Goal: Information Seeking & Learning: Find specific fact

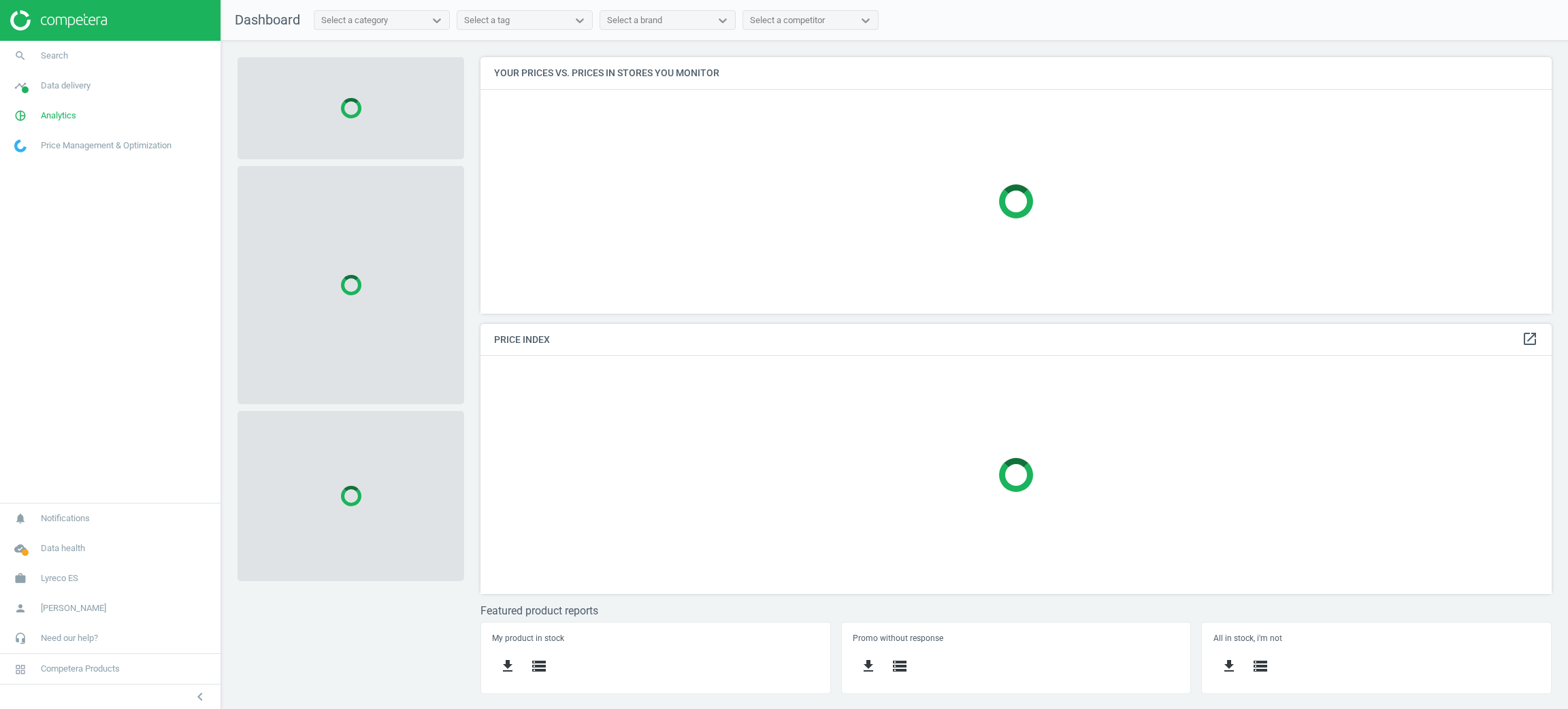
scroll to position [288, 1088]
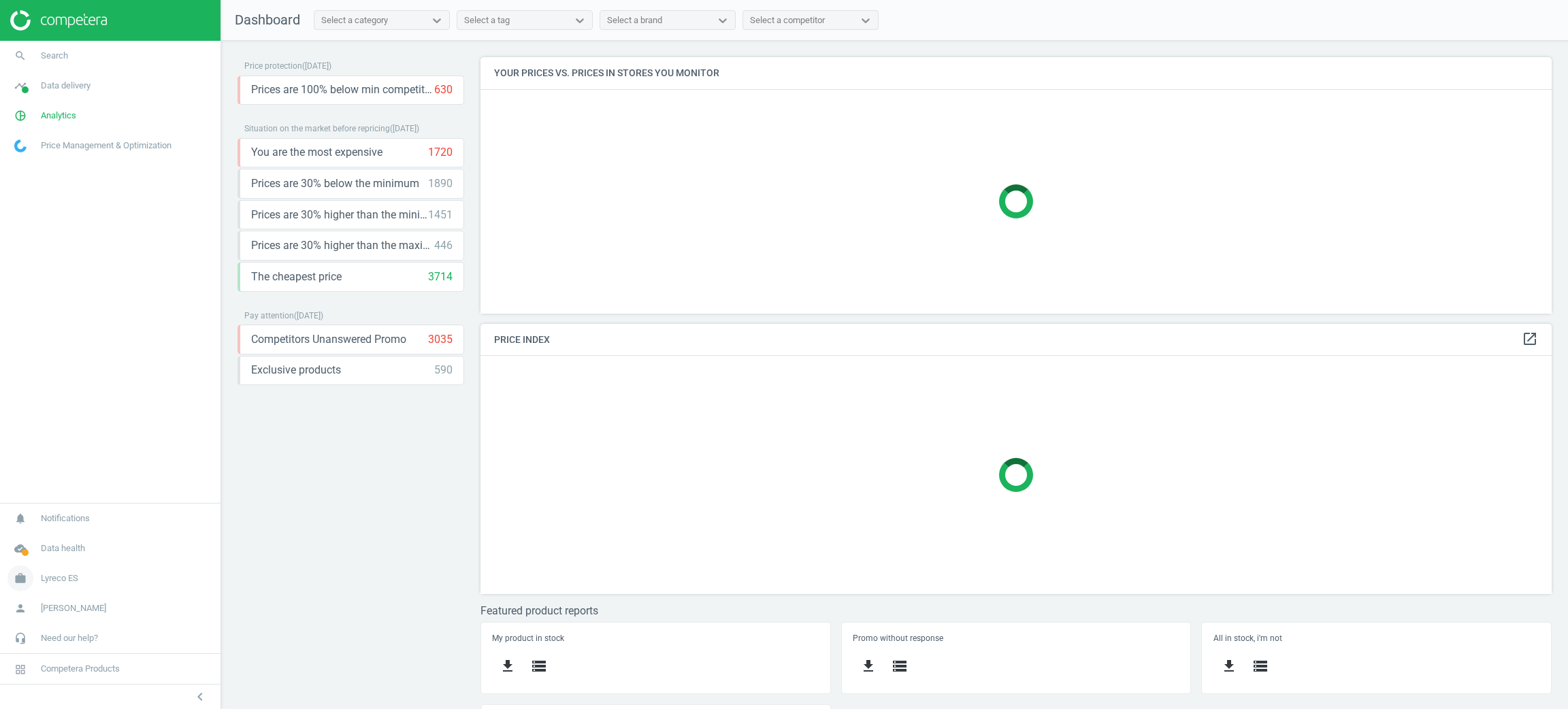
click at [34, 583] on span "work" at bounding box center [20, 579] width 41 height 30
click at [42, 548] on link "Campaign settings" at bounding box center [110, 558] width 221 height 20
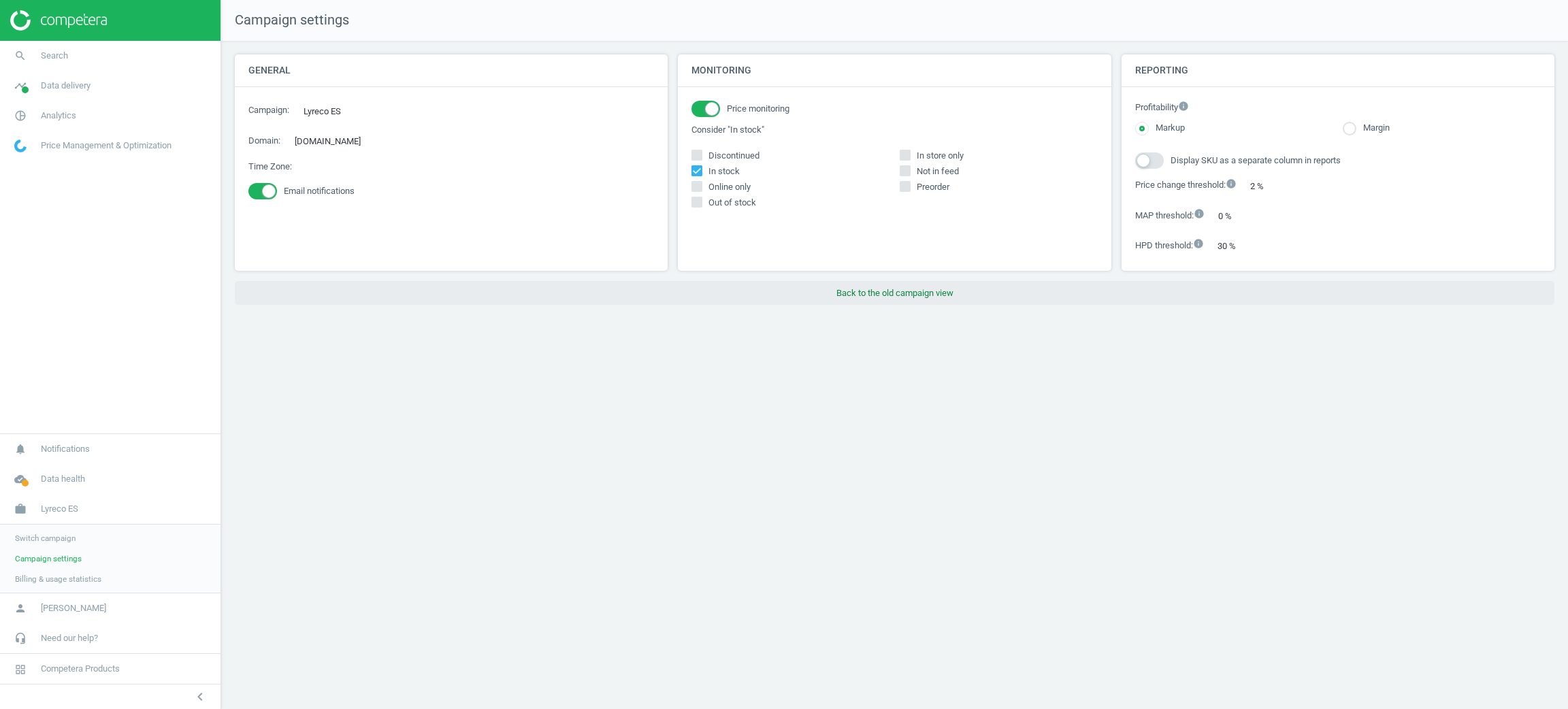
click at [934, 292] on button "Back to the old campaign view" at bounding box center [894, 293] width 1320 height 24
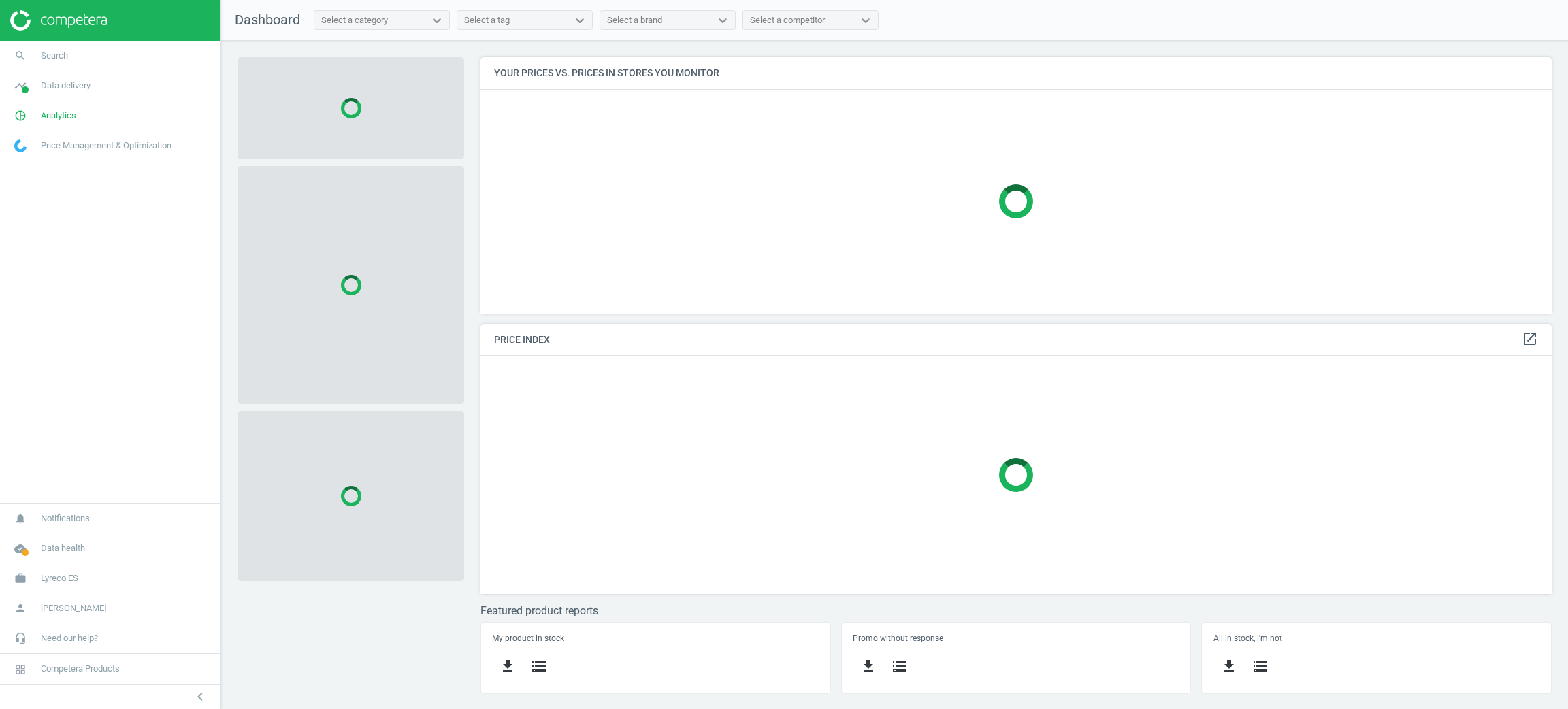
scroll to position [288, 1088]
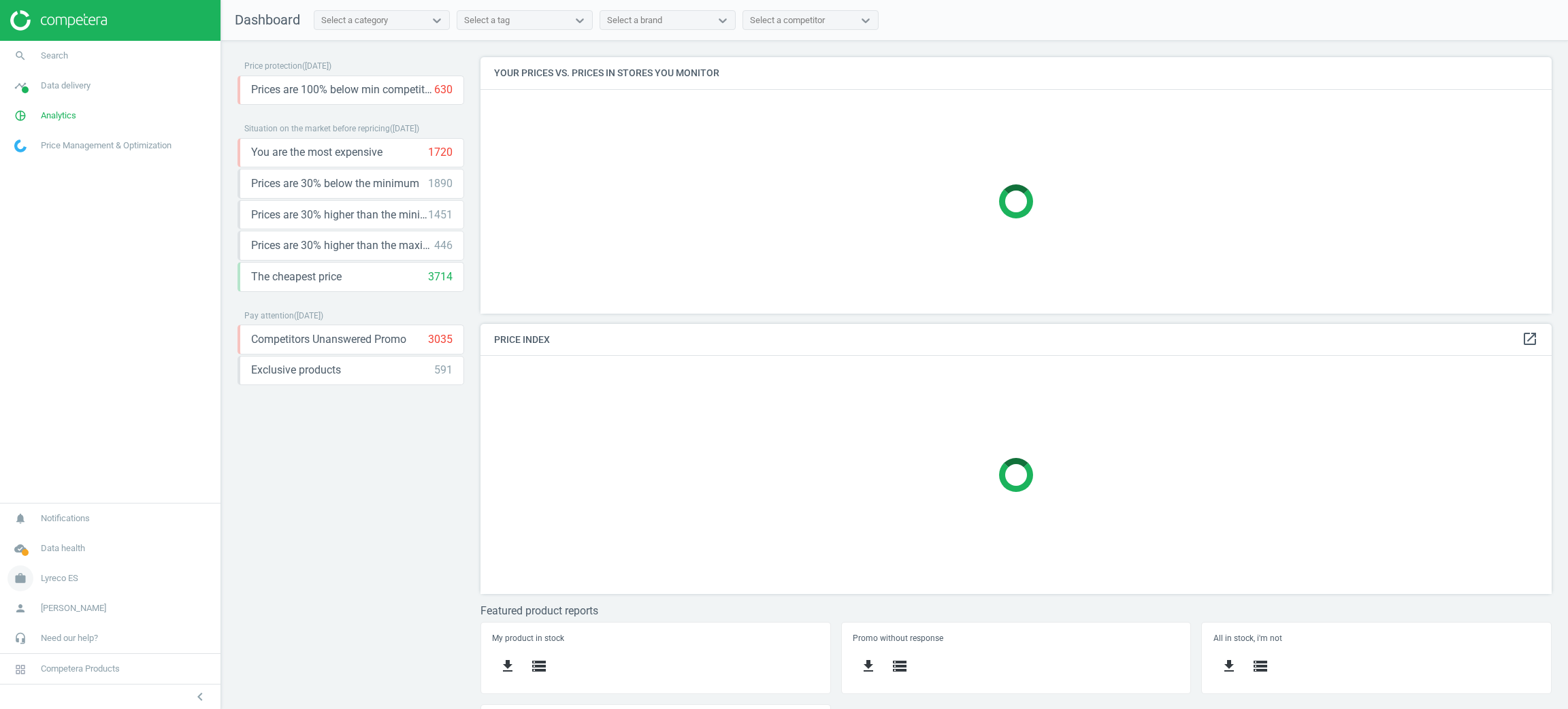
click at [52, 582] on span "Lyreco ES" at bounding box center [60, 578] width 37 height 12
click at [38, 530] on link "Switch campaign" at bounding box center [110, 538] width 221 height 20
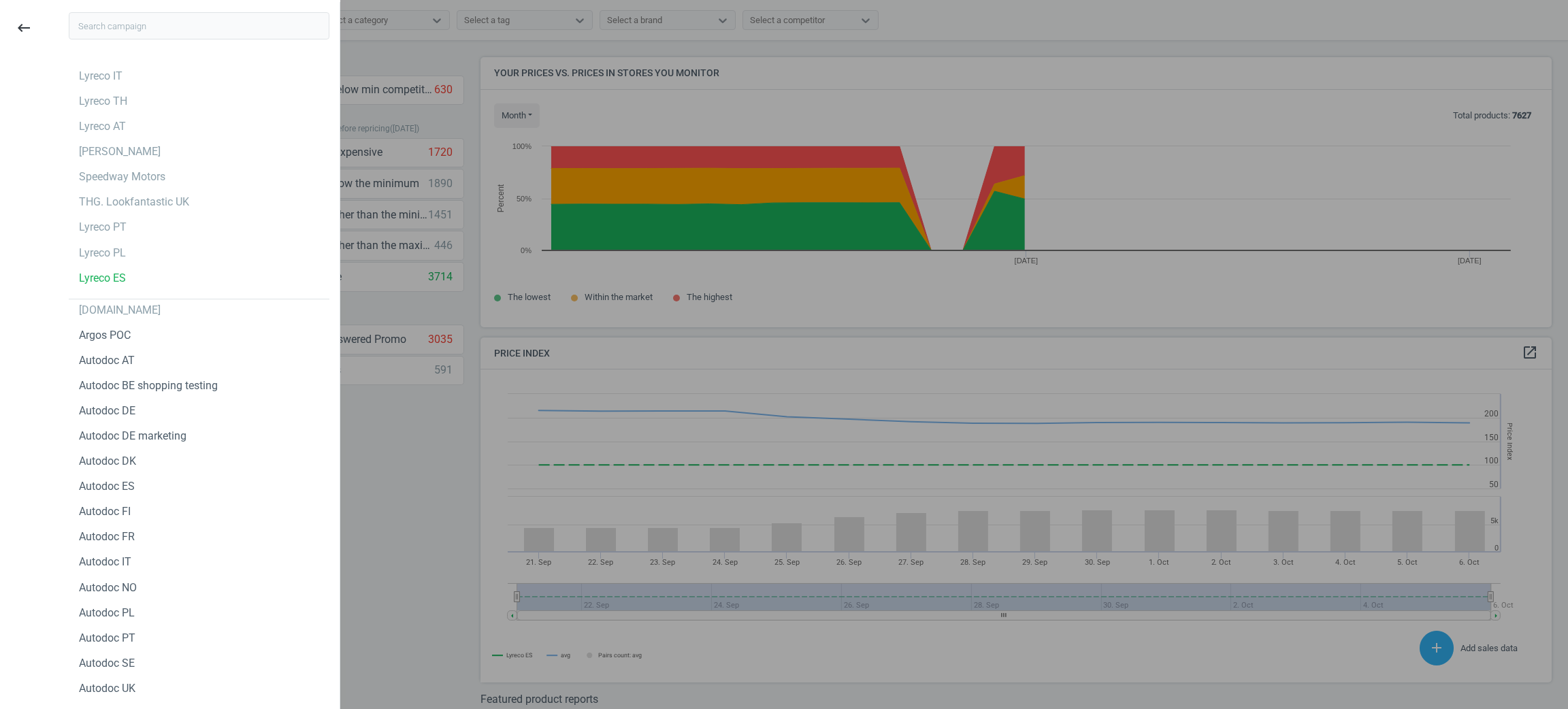
scroll to position [345, 1088]
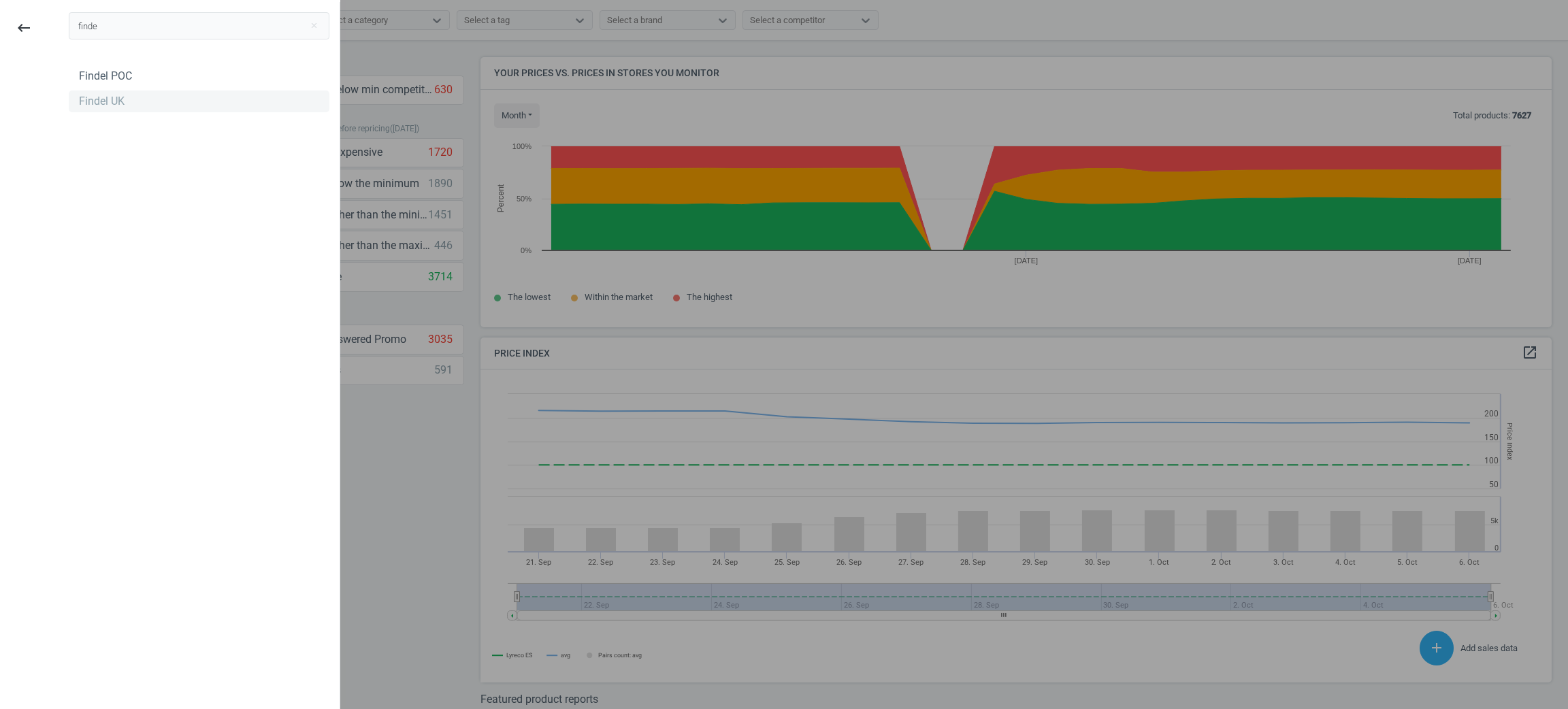
type input "finde"
click at [74, 108] on div "Findel UK" at bounding box center [199, 101] width 261 height 22
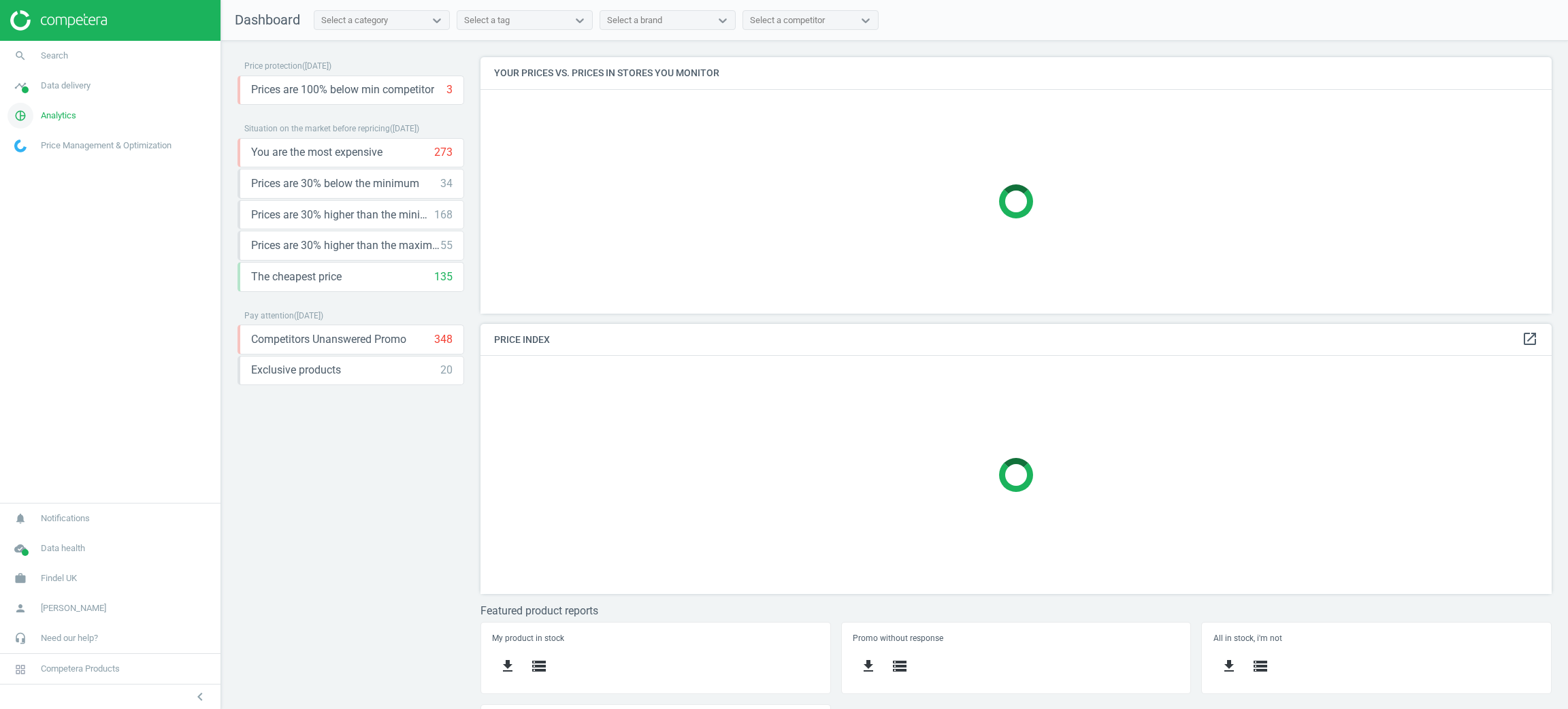
scroll to position [288, 1088]
click at [58, 108] on link "pie_chart_outlined Analytics" at bounding box center [110, 115] width 221 height 30
click at [29, 168] on span "Products" at bounding box center [31, 165] width 32 height 11
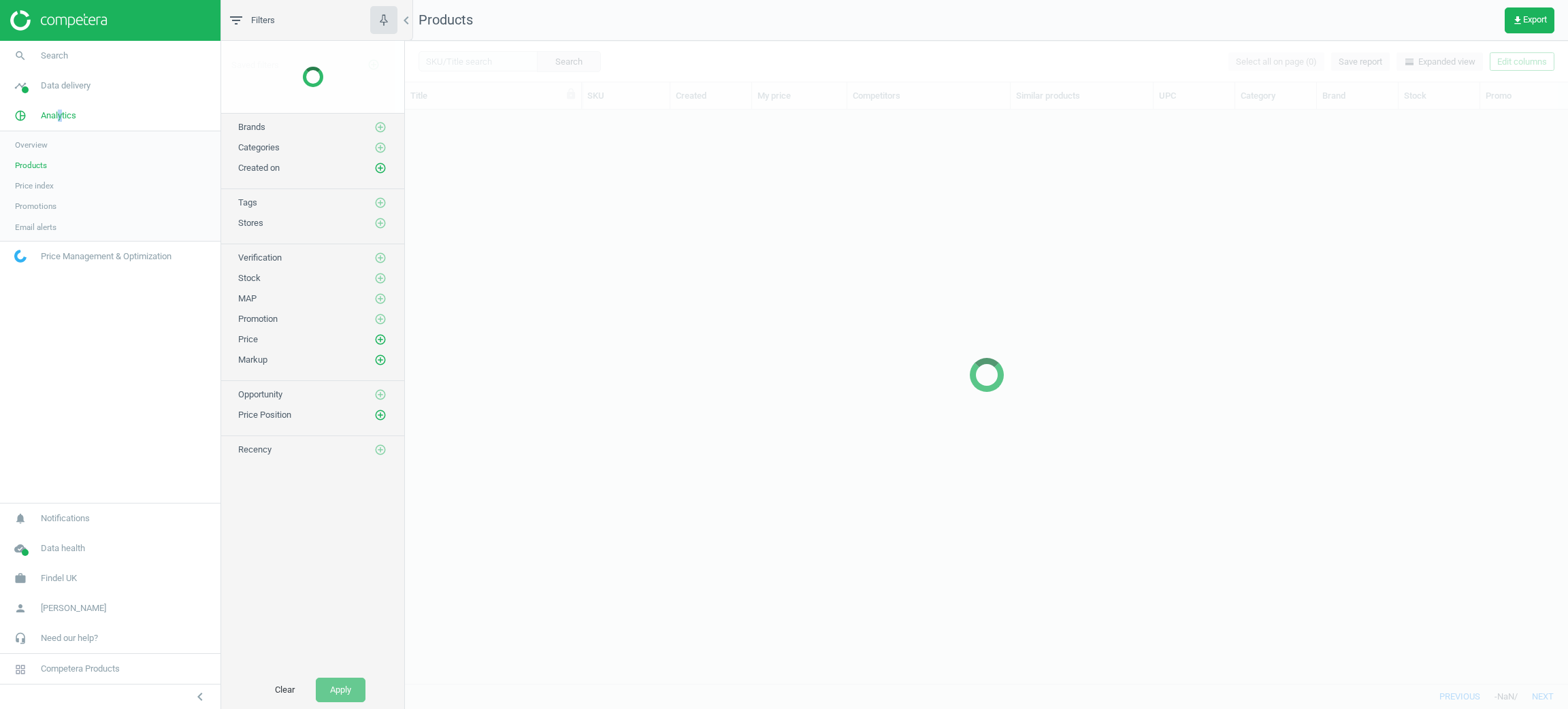
scroll to position [542, 1146]
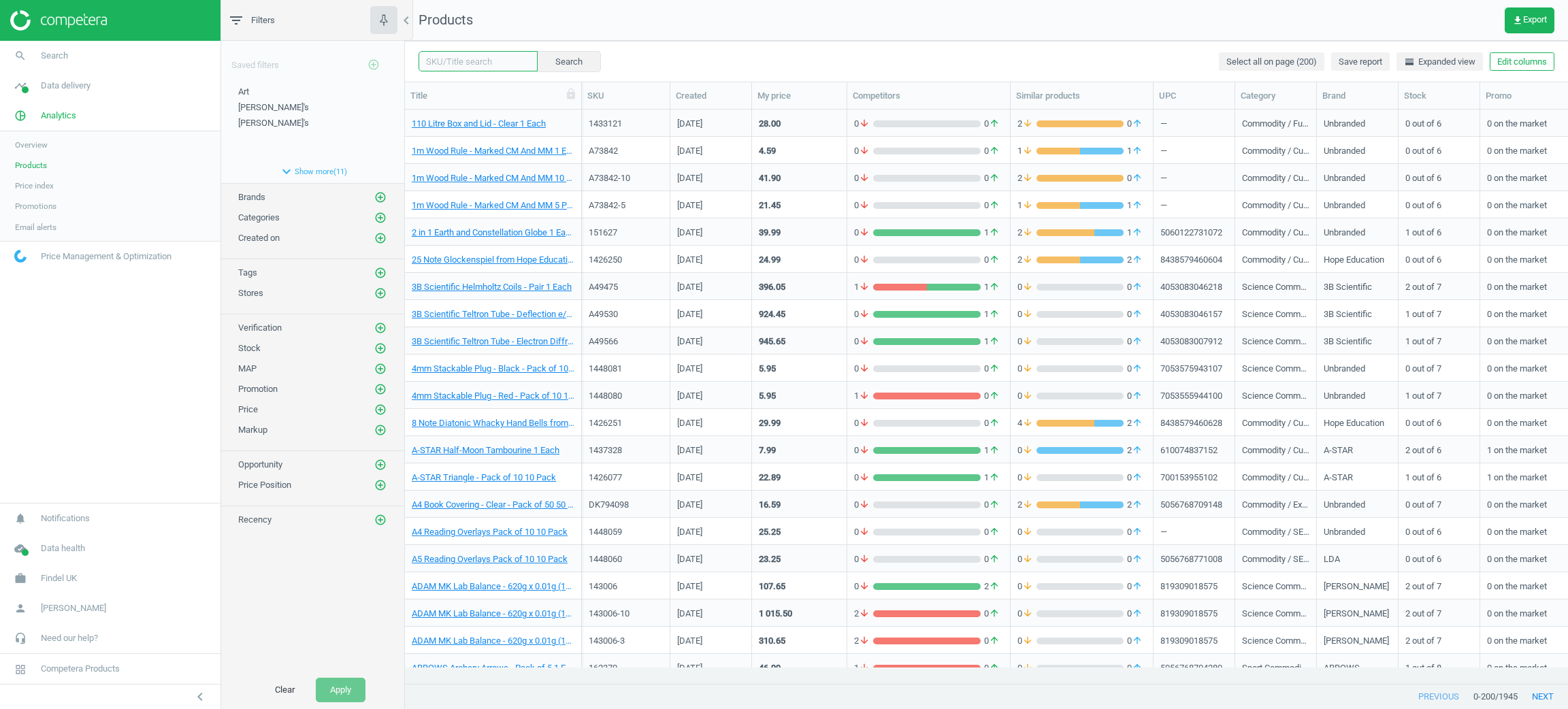
click at [472, 54] on input "text" at bounding box center [478, 61] width 119 height 20
paste input "="112230""
drag, startPoint x: 432, startPoint y: 60, endPoint x: 402, endPoint y: 57, distance: 30.1
click at [402, 57] on div "filter_list Filters chevron_left Saved filters add_circle_outline Art edit dele…" at bounding box center [894, 354] width 1346 height 709
click at [565, 56] on button "Search" at bounding box center [568, 61] width 64 height 20
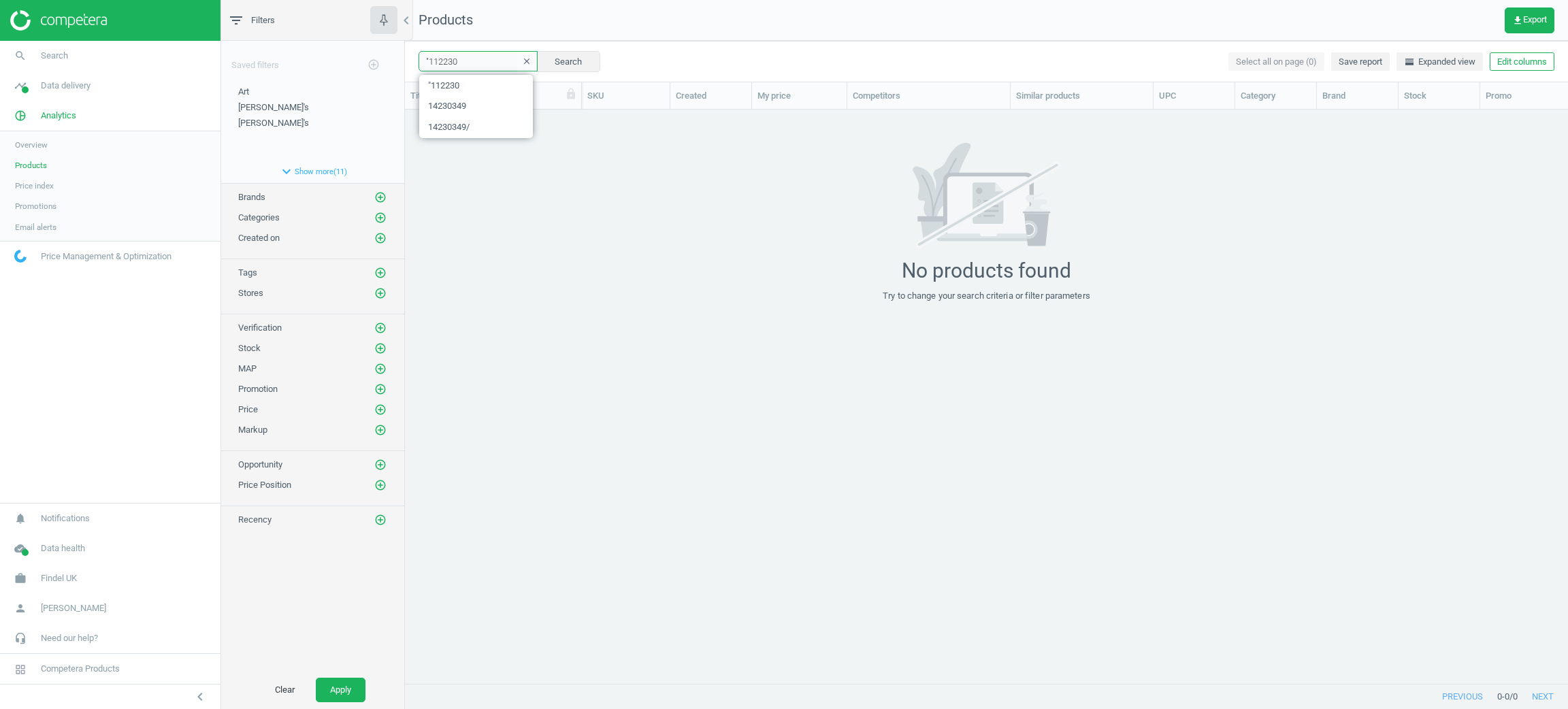
drag, startPoint x: 430, startPoint y: 65, endPoint x: 416, endPoint y: 63, distance: 14.1
click at [416, 63] on div ""112230 clear Search Select all on page (0) Save report horizontal_split Expand…" at bounding box center [987, 61] width 1163 height 41
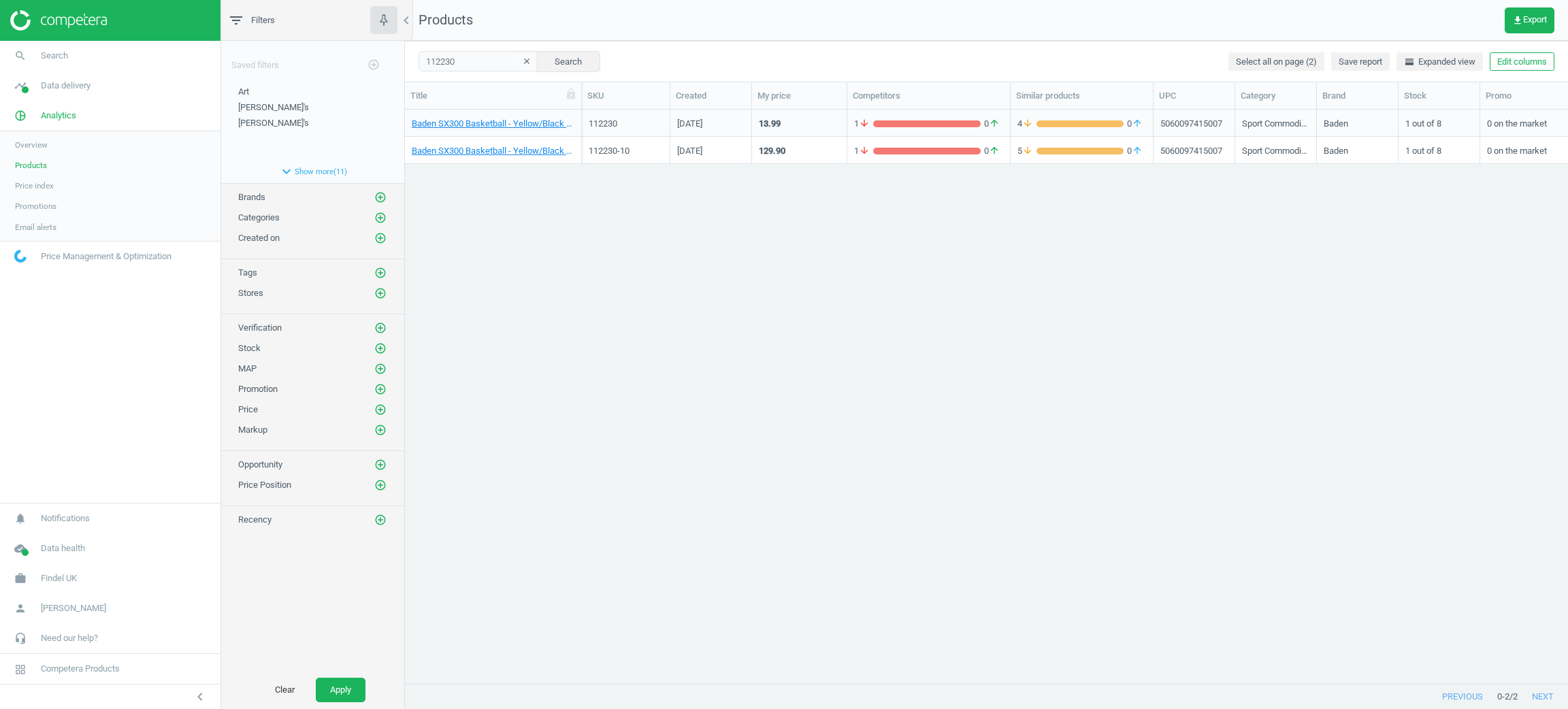
click at [624, 114] on div "112230" at bounding box center [625, 123] width 74 height 24
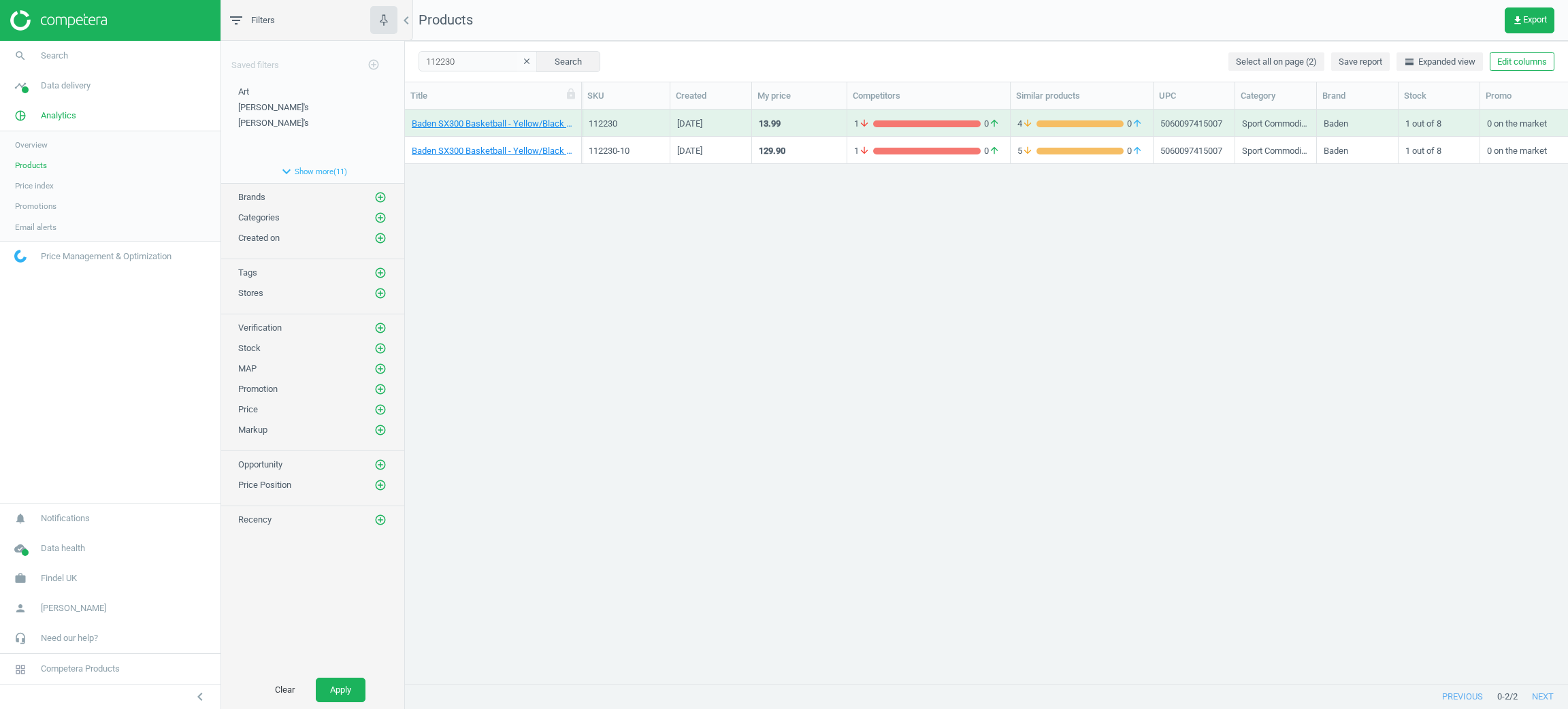
click at [624, 114] on div "112230" at bounding box center [625, 123] width 74 height 24
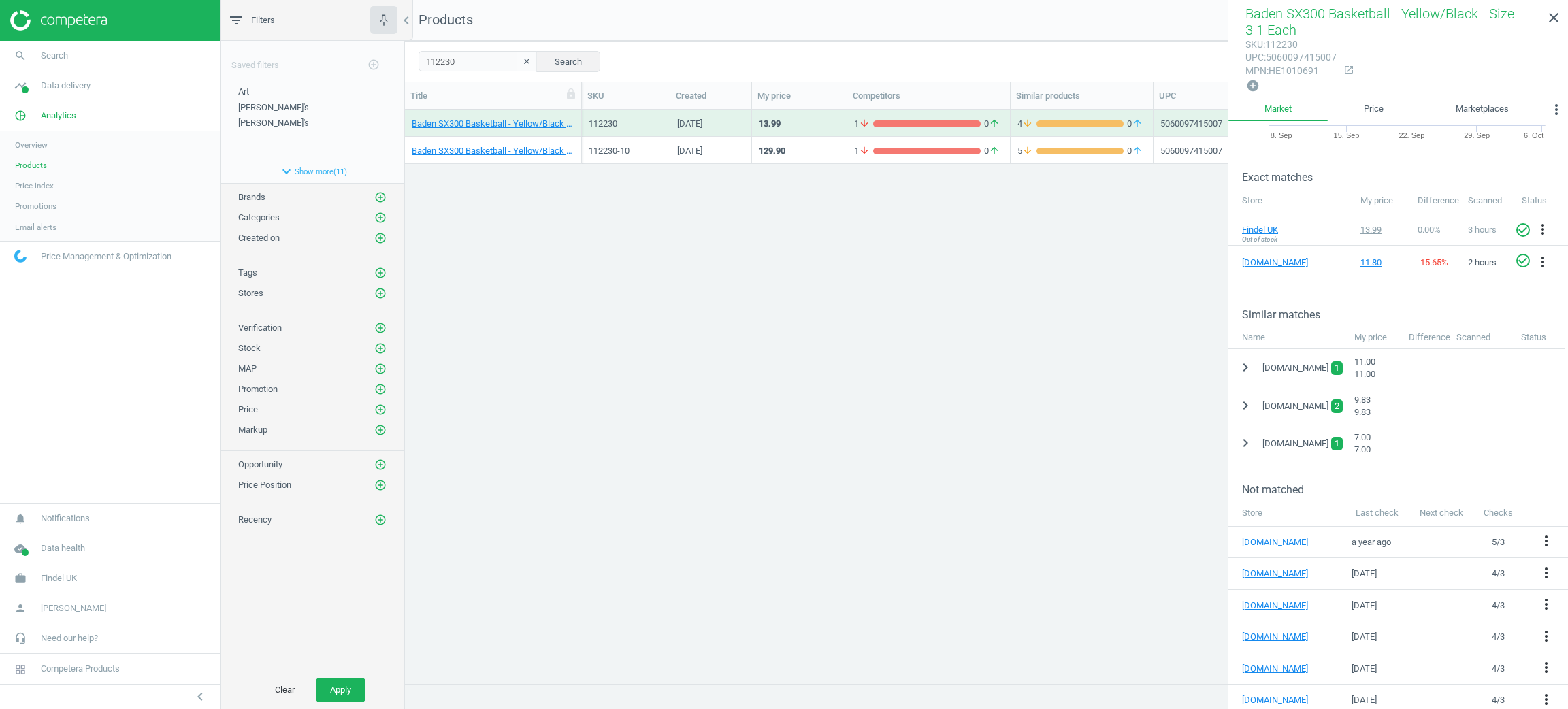
scroll to position [202, 0]
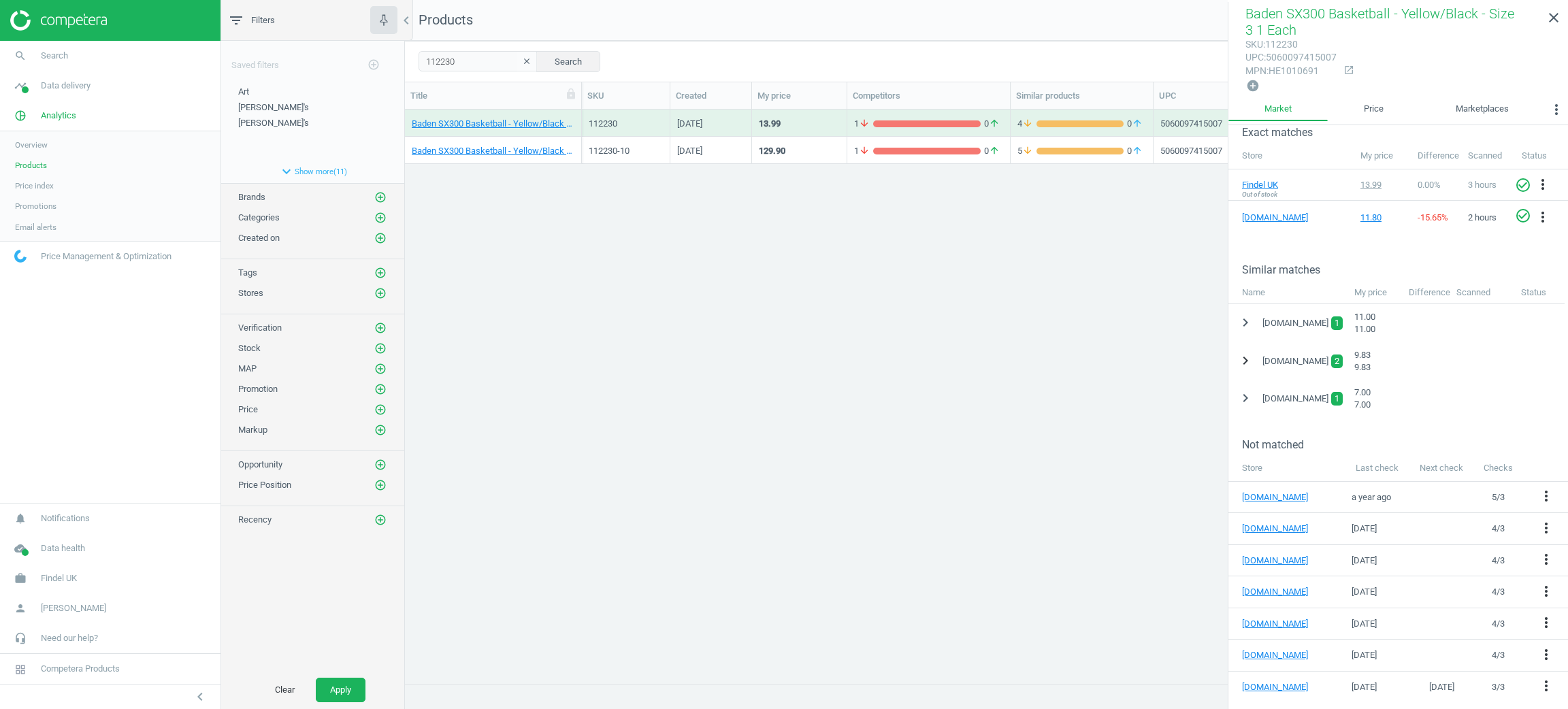
click at [1246, 355] on icon "chevron_right" at bounding box center [1245, 361] width 16 height 16
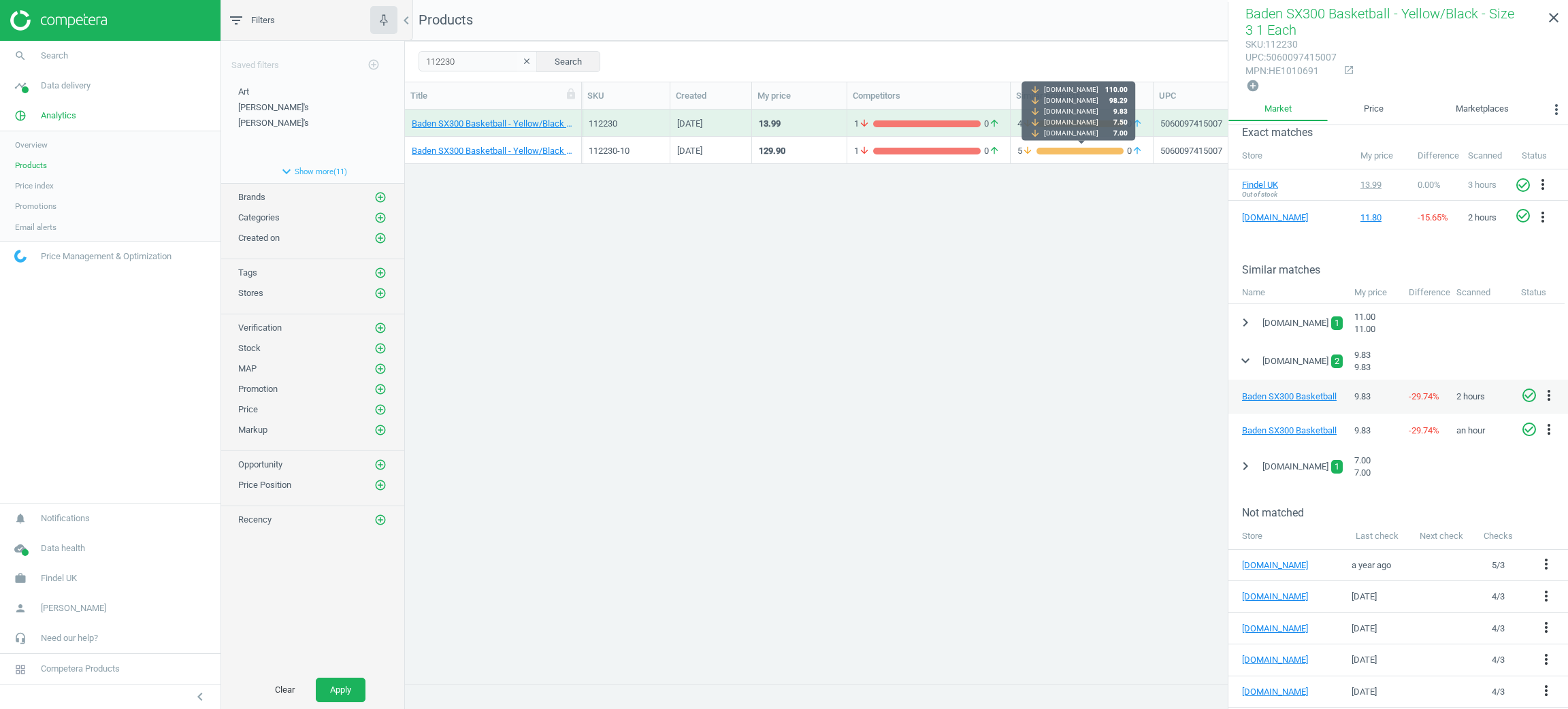
click at [1085, 148] on div "grid" at bounding box center [1080, 151] width 87 height 6
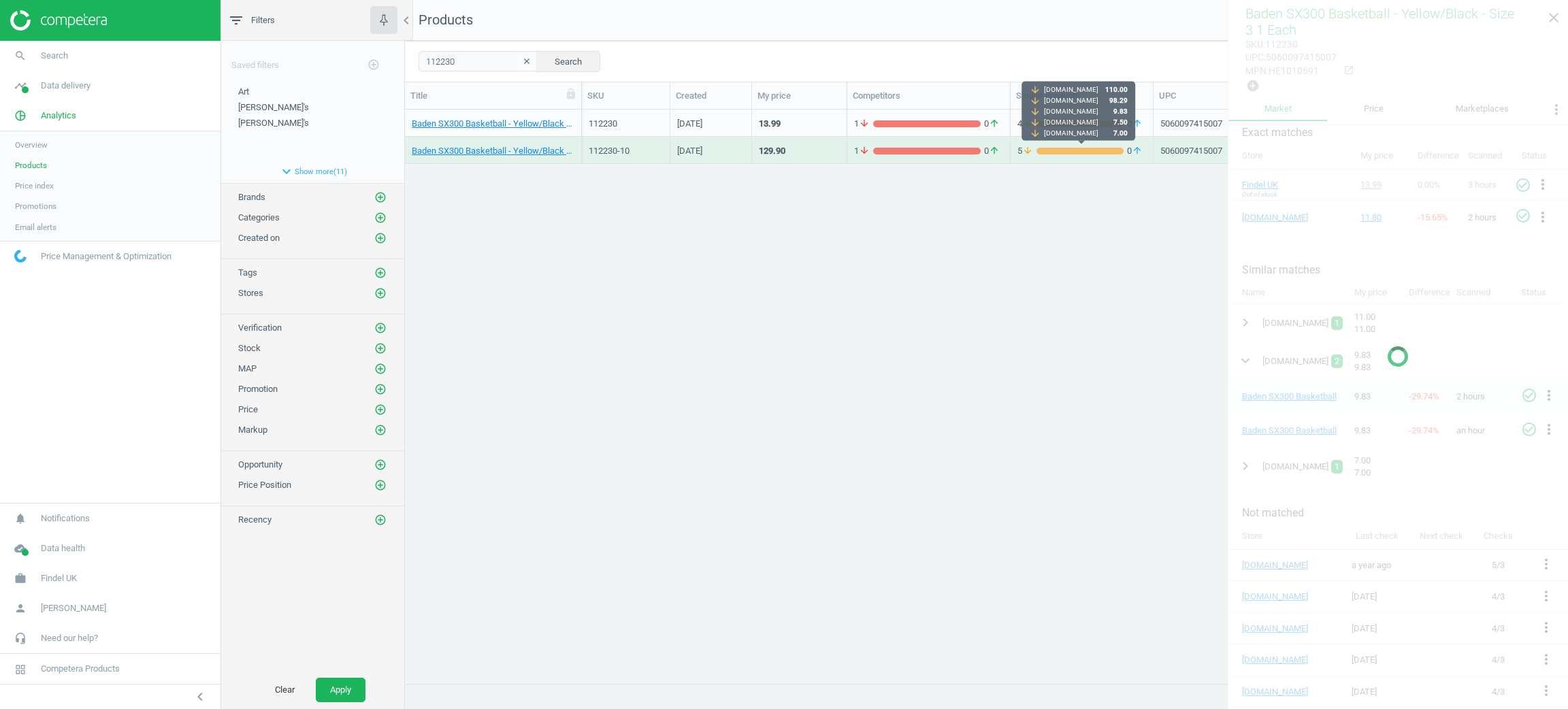
click at [1079, 141] on div "5 arrow_downward 0 arrow_upward" at bounding box center [1081, 150] width 128 height 24
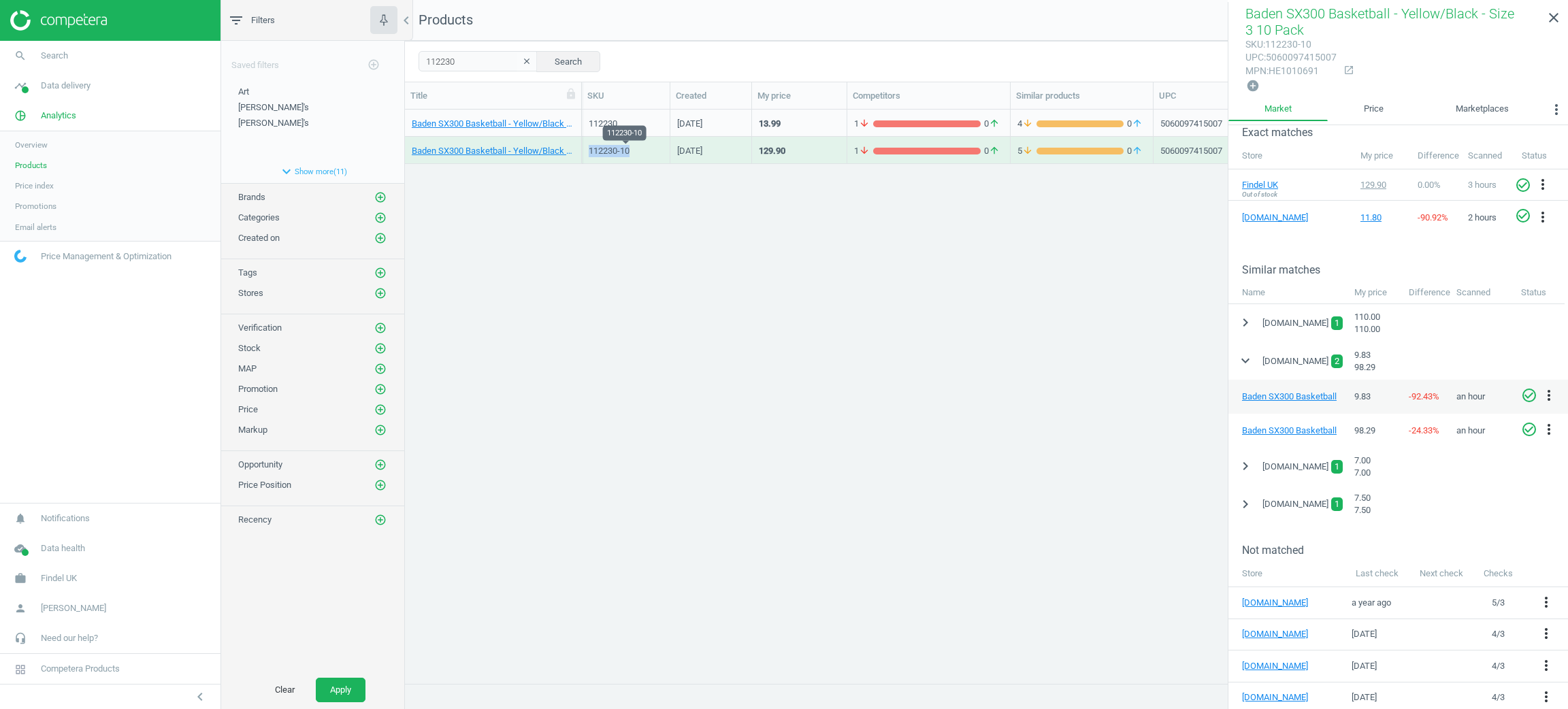
drag, startPoint x: 637, startPoint y: 157, endPoint x: 589, endPoint y: 150, distance: 48.5
click at [589, 150] on div "112230-10" at bounding box center [625, 153] width 74 height 17
copy div "112230-10"
drag, startPoint x: 483, startPoint y: 65, endPoint x: 407, endPoint y: 73, distance: 76.4
click at [407, 73] on div "112230 clear Search Select all on page (2) Save report horizontal_split Expande…" at bounding box center [987, 61] width 1163 height 41
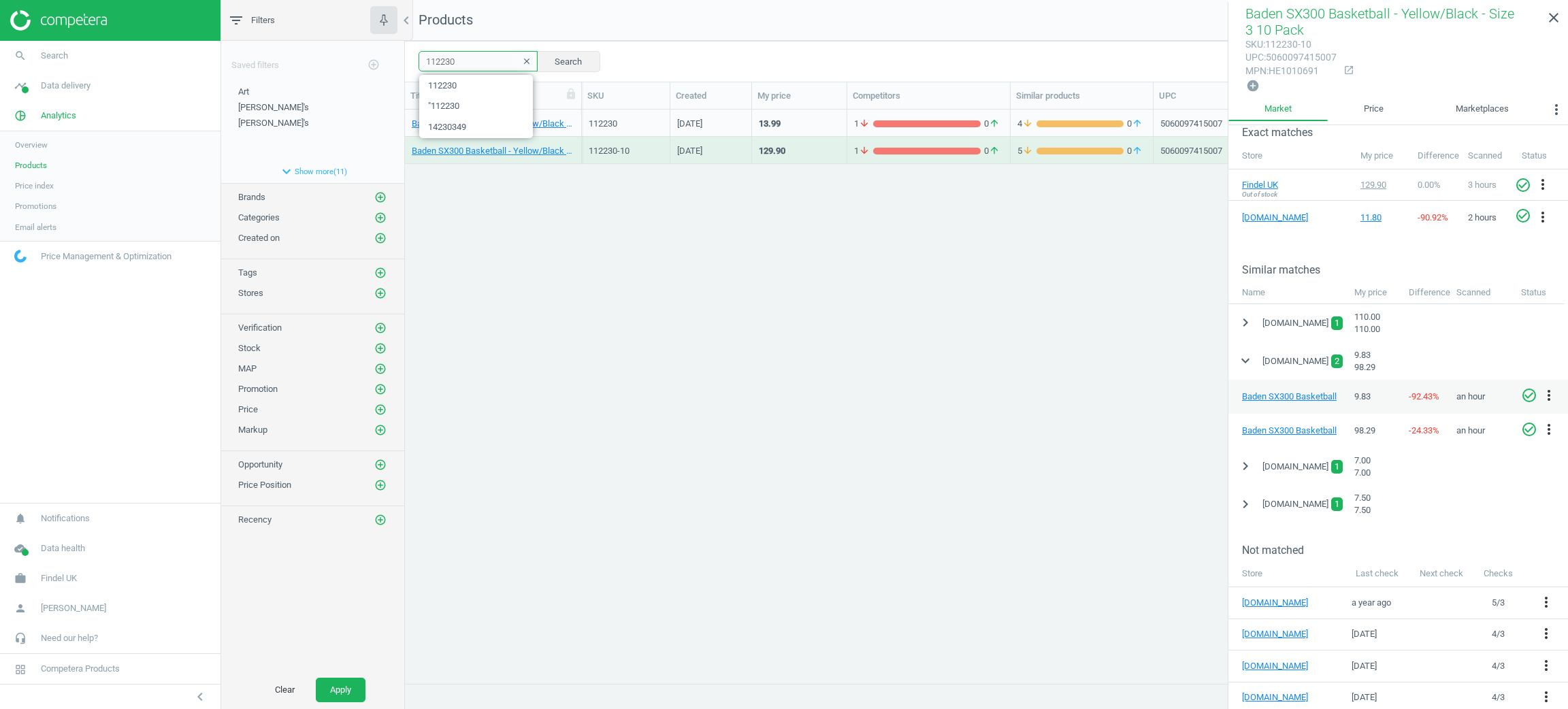
paste input "="1448060""
drag, startPoint x: 435, startPoint y: 63, endPoint x: 409, endPoint y: 63, distance: 26.0
click at [409, 63] on div "="1448060 clear Search Select all on page (2) Save report horizontal_split Expa…" at bounding box center [987, 61] width 1163 height 41
type input "1448060"
click at [569, 52] on button "Search" at bounding box center [568, 61] width 64 height 20
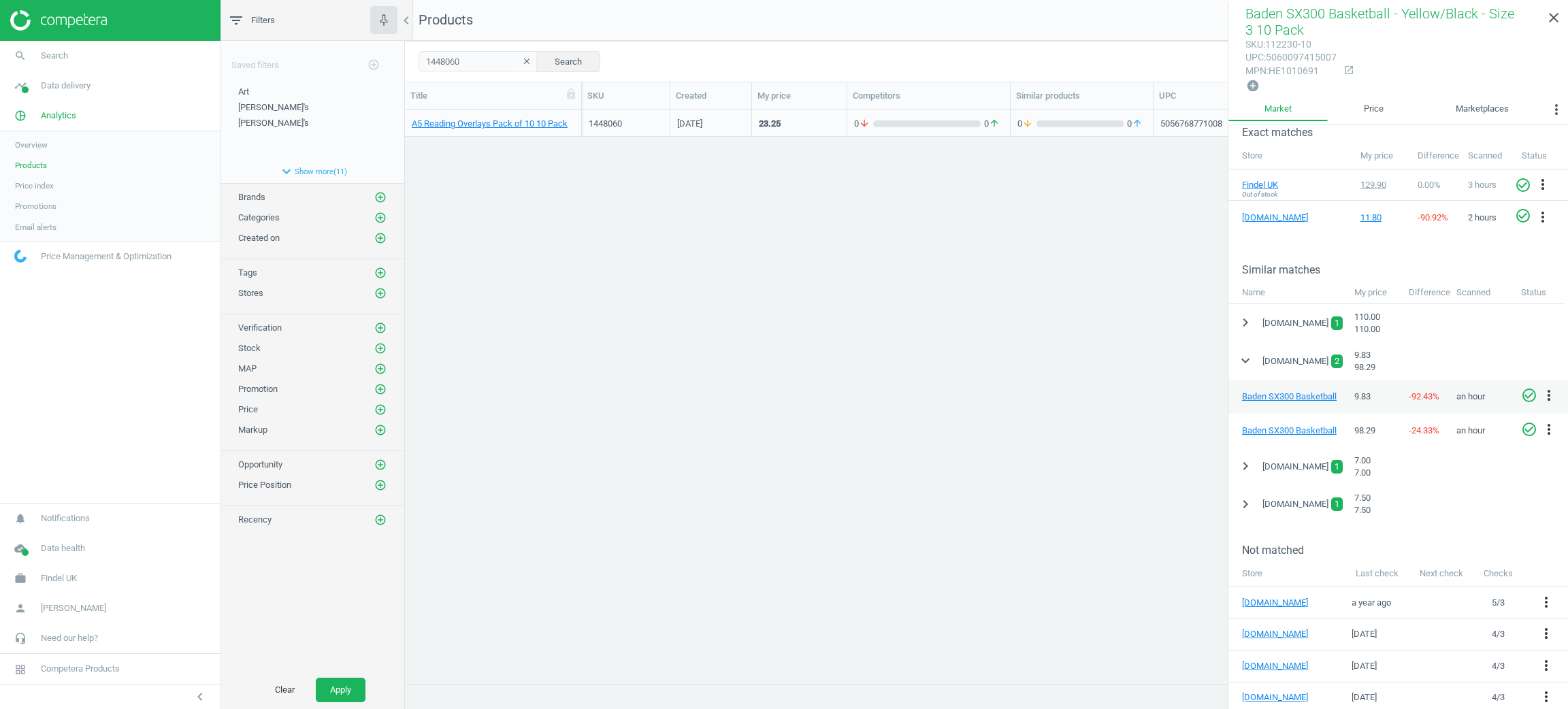
click at [593, 138] on div "A5 Reading Overlays Pack of 10 10 Pack 1448060 Jul 23 2025 23.25 0 arrow_downwa…" at bounding box center [987, 389] width 1163 height 558
click at [597, 129] on div "1448060" at bounding box center [625, 126] width 74 height 17
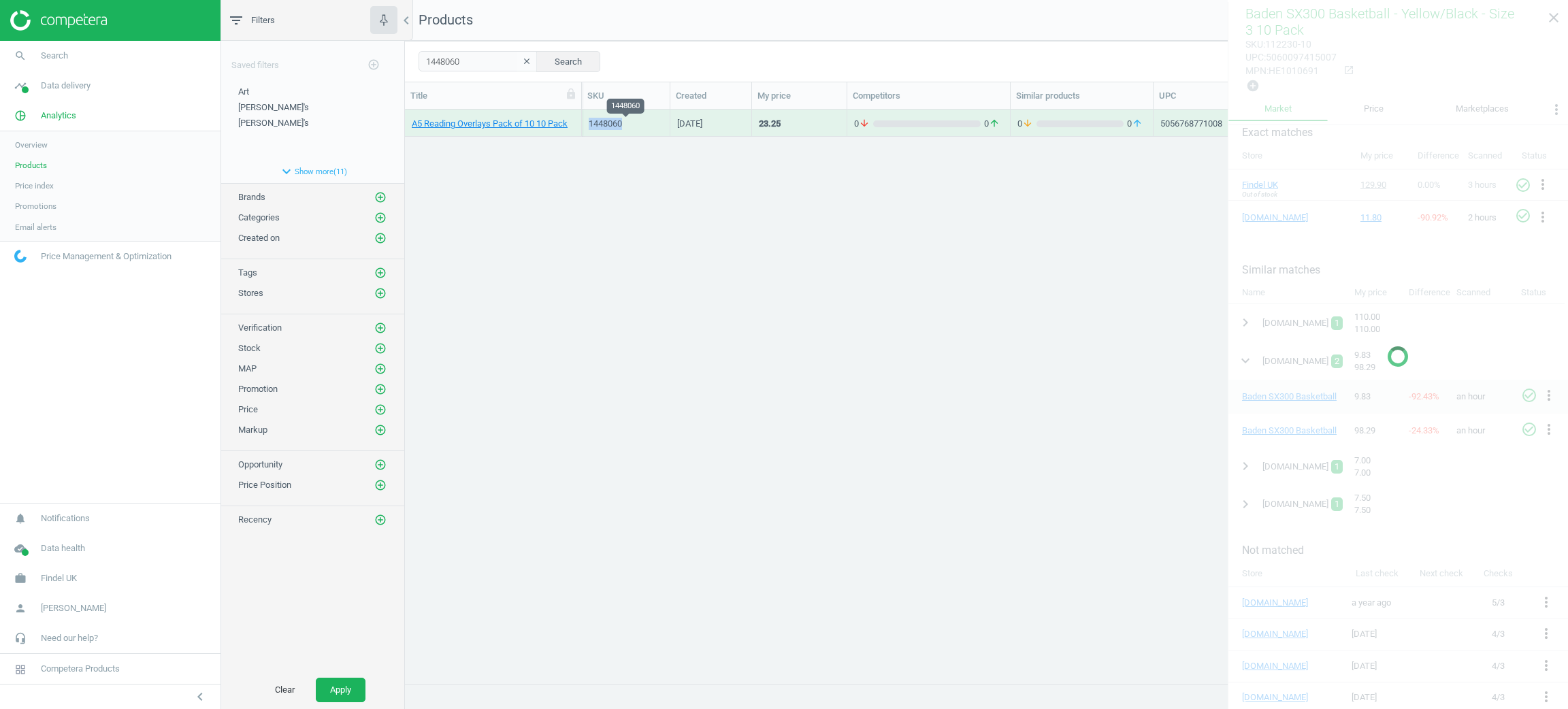
click at [597, 129] on div "1448060" at bounding box center [625, 123] width 74 height 12
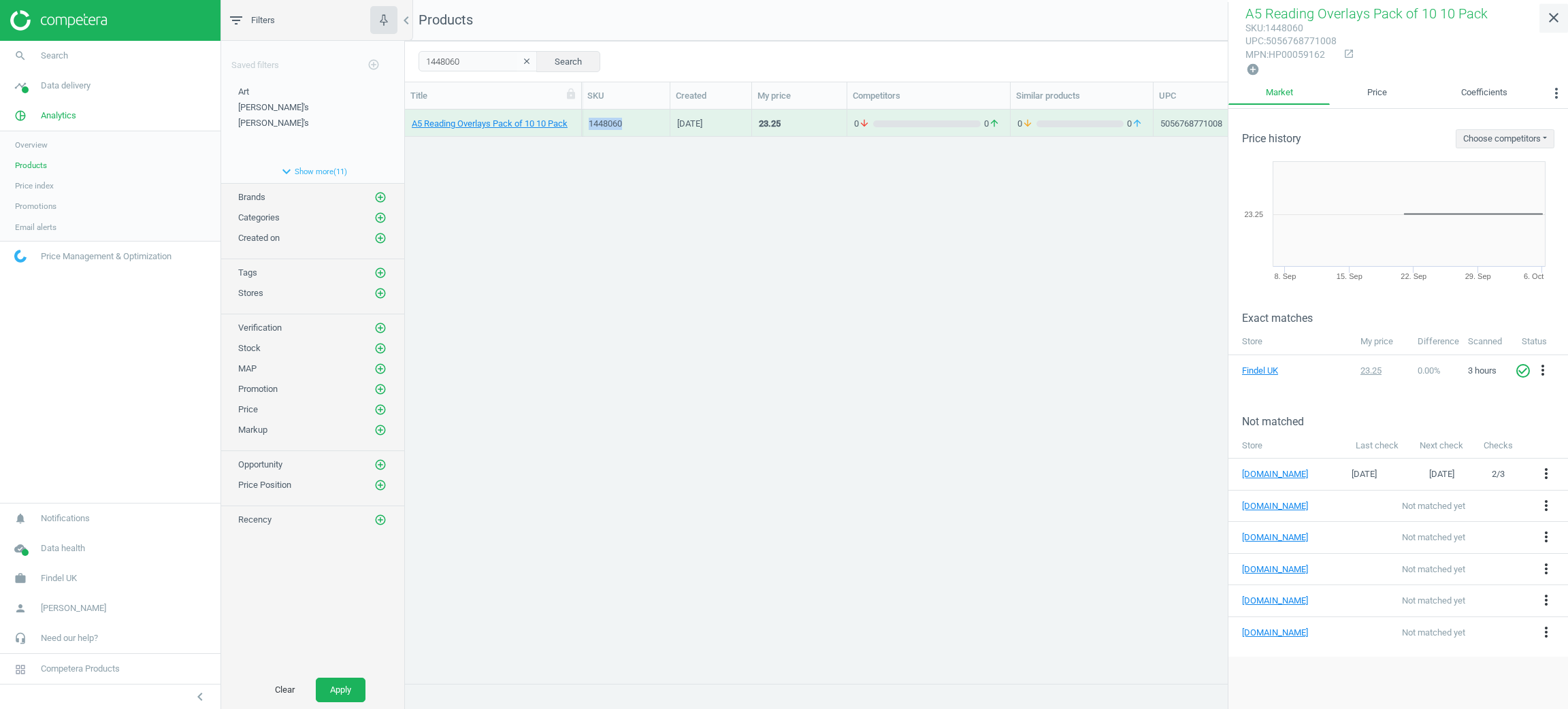
click at [1549, 18] on icon "close" at bounding box center [1554, 17] width 16 height 16
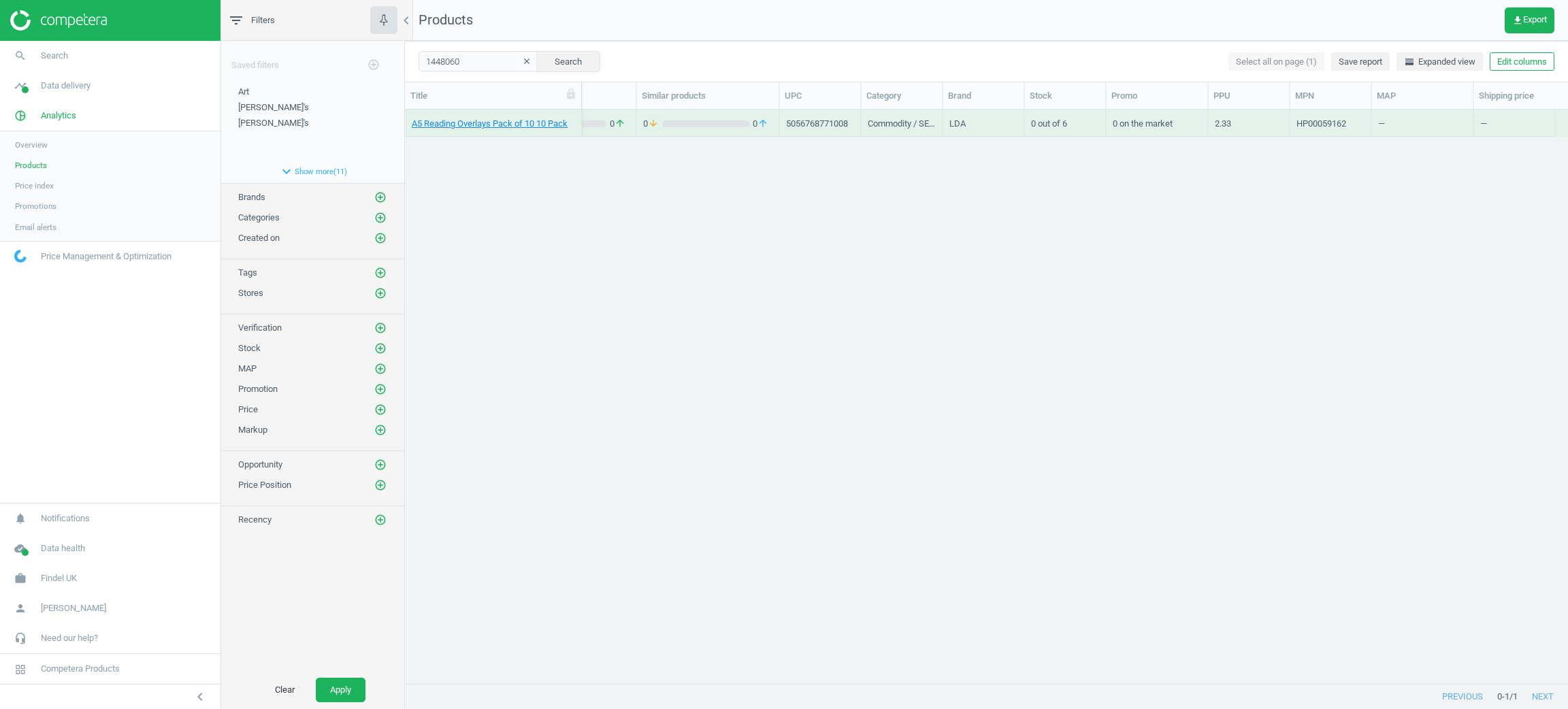
scroll to position [0, 374]
click at [1522, 60] on button "Edit columns" at bounding box center [1522, 62] width 65 height 19
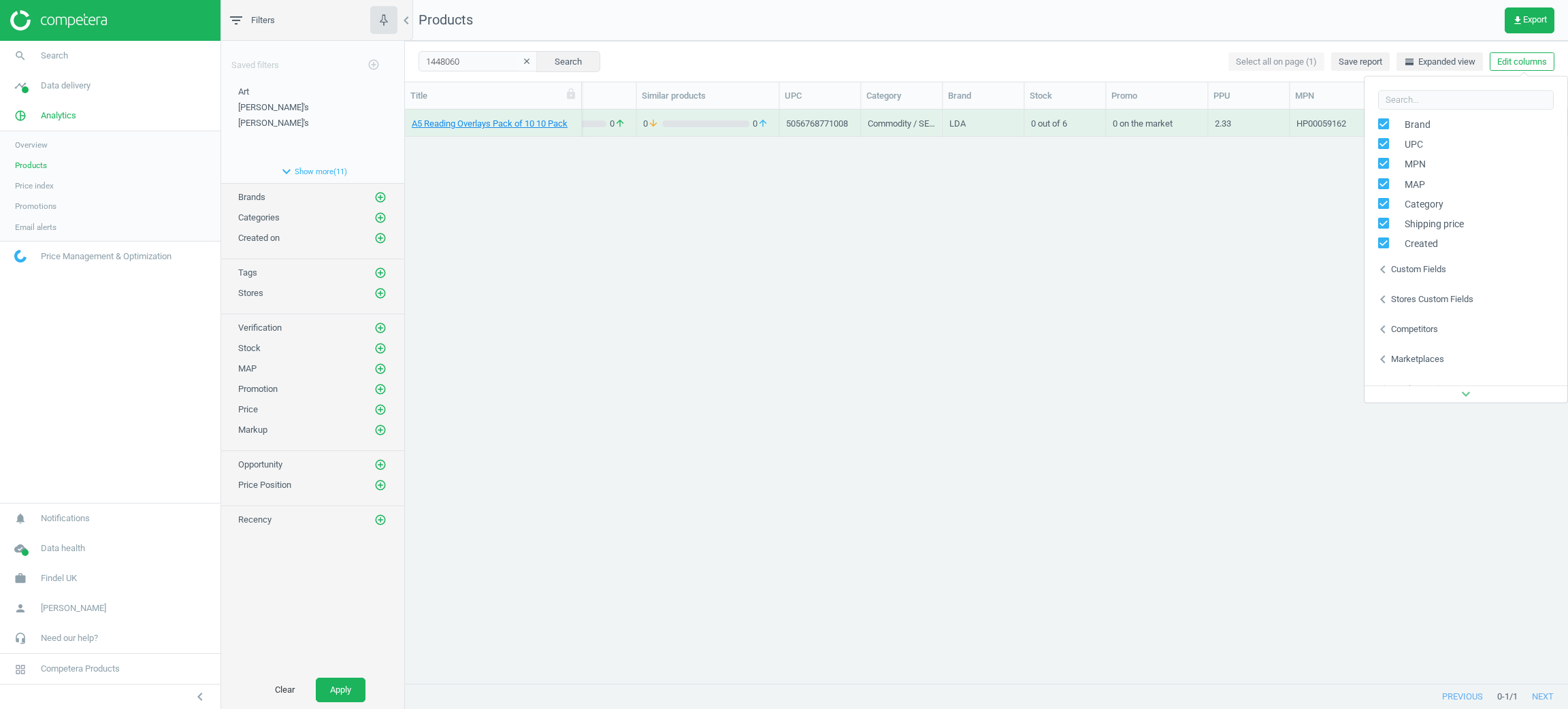
scroll to position [204, 0]
click at [1412, 268] on div "chevron_left Custom fields" at bounding box center [1465, 262] width 203 height 30
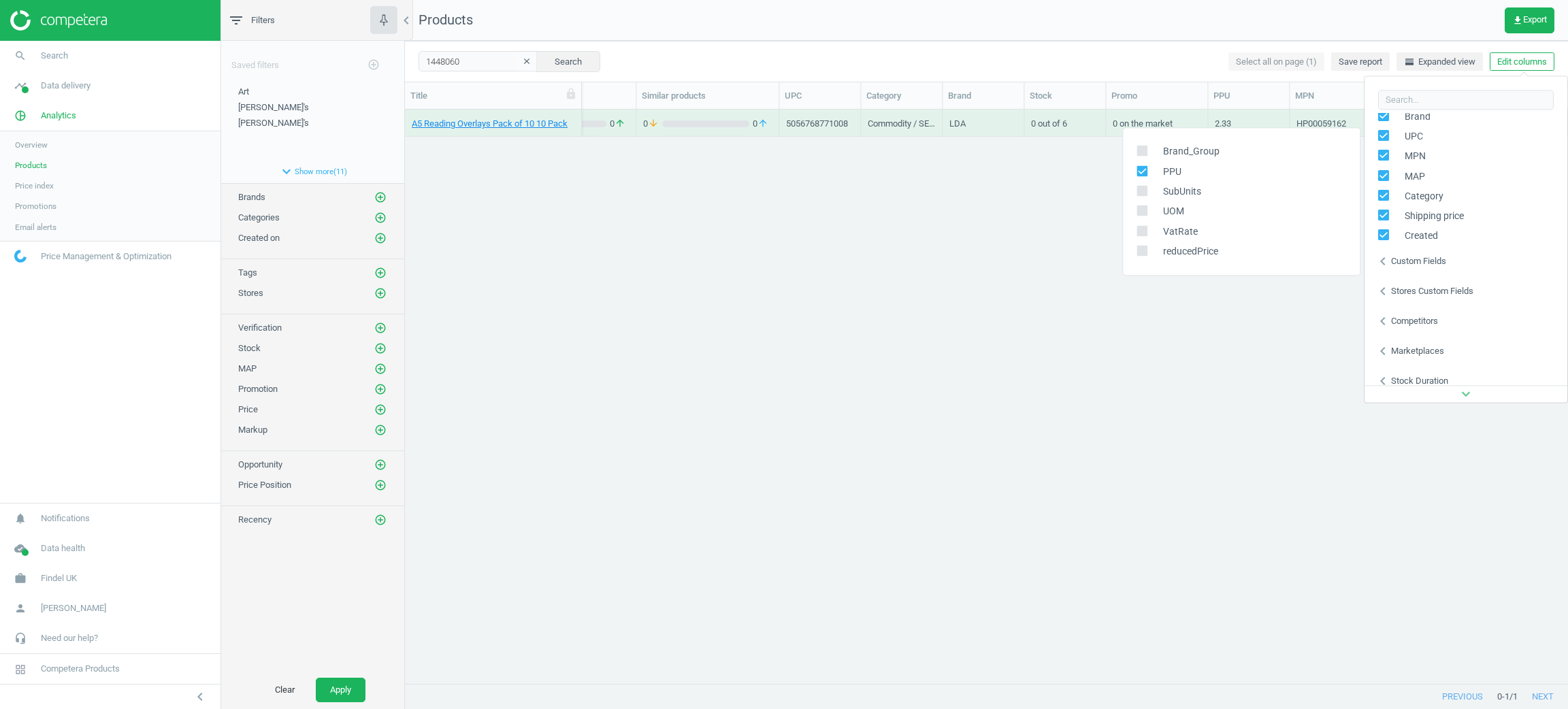
click at [1402, 290] on div "Stores custom fields" at bounding box center [1432, 291] width 82 height 12
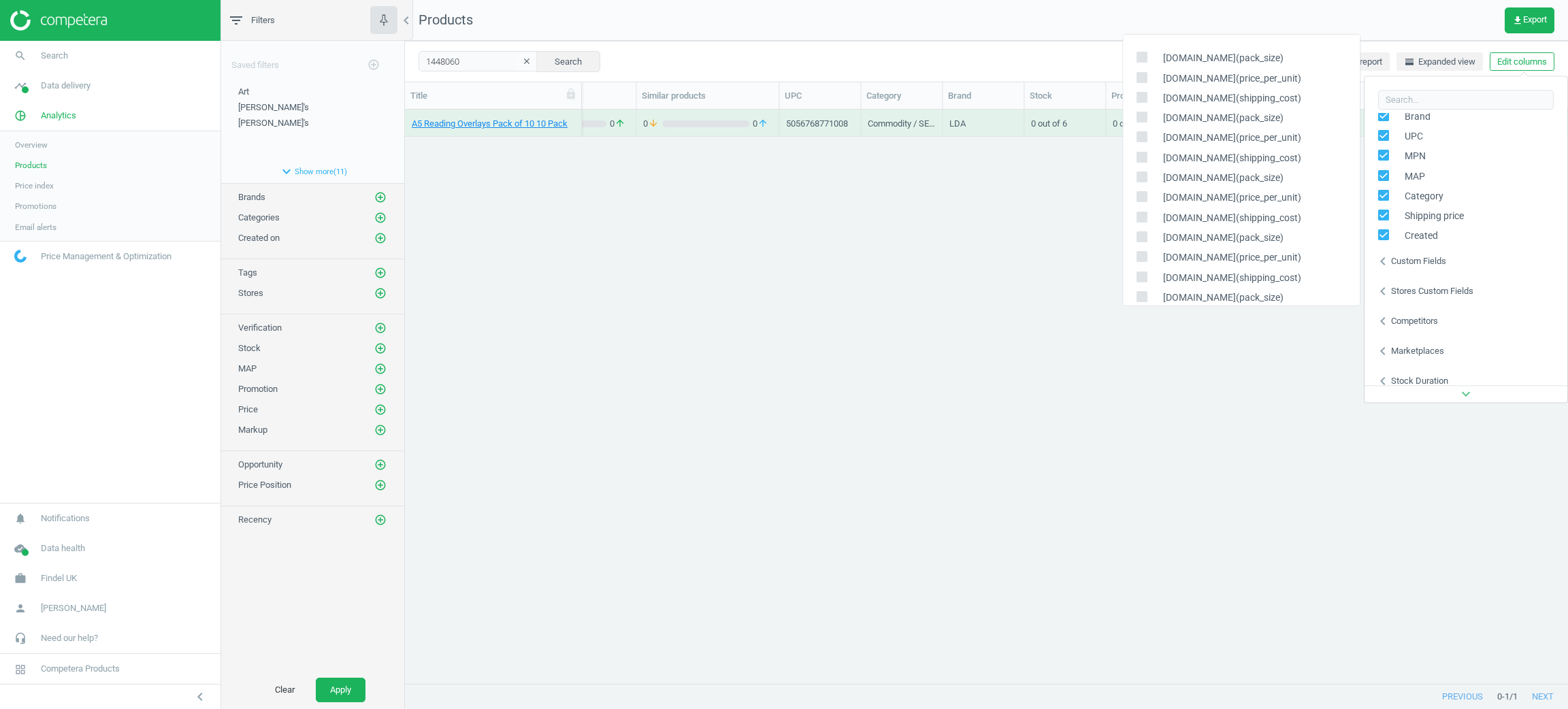
click at [1401, 289] on div "Stores custom fields" at bounding box center [1432, 291] width 82 height 12
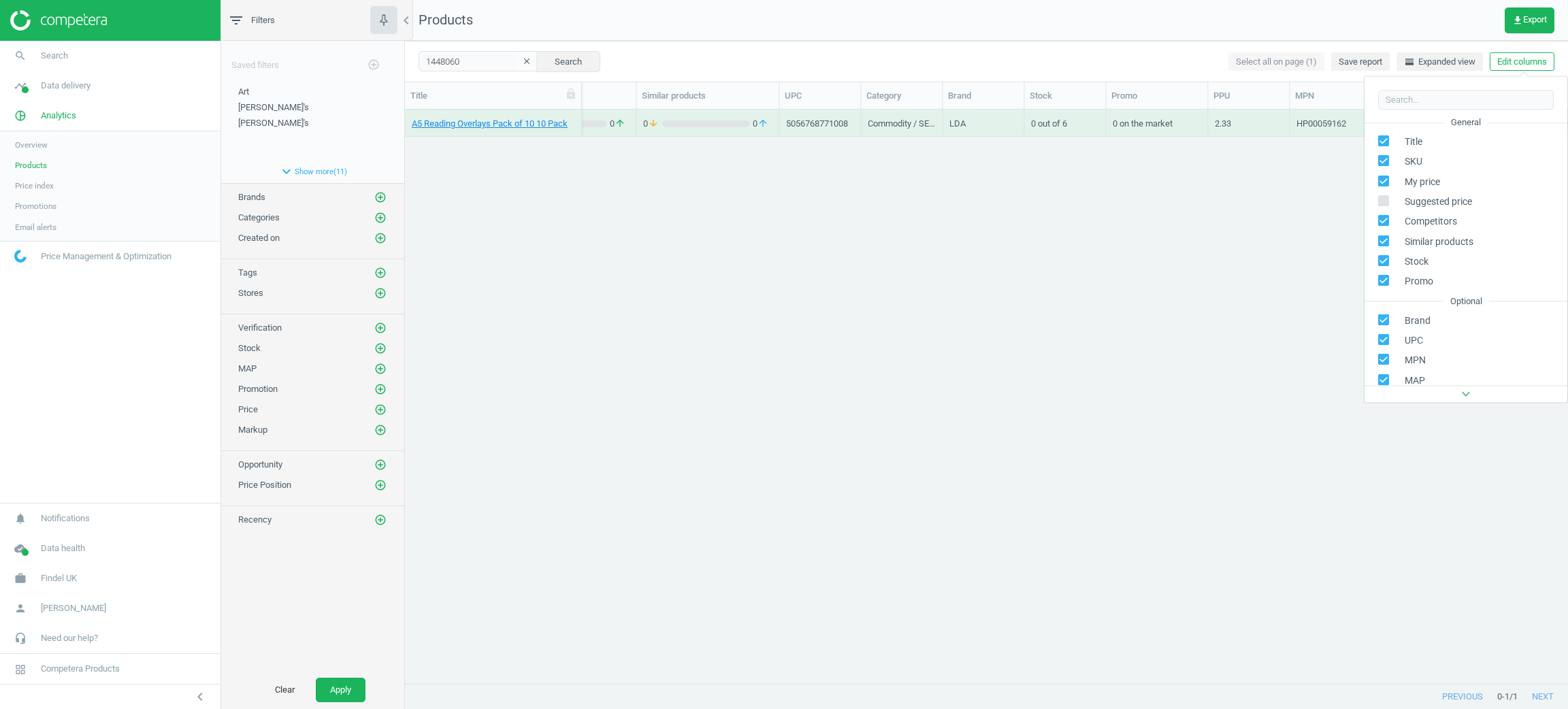
scroll to position [102, 0]
click at [1308, 333] on div "A5 Reading Overlays Pack of 10 10 Pack 1448060 Jul 23 2025 23.25 0 arrow_downwa…" at bounding box center [987, 389] width 1163 height 558
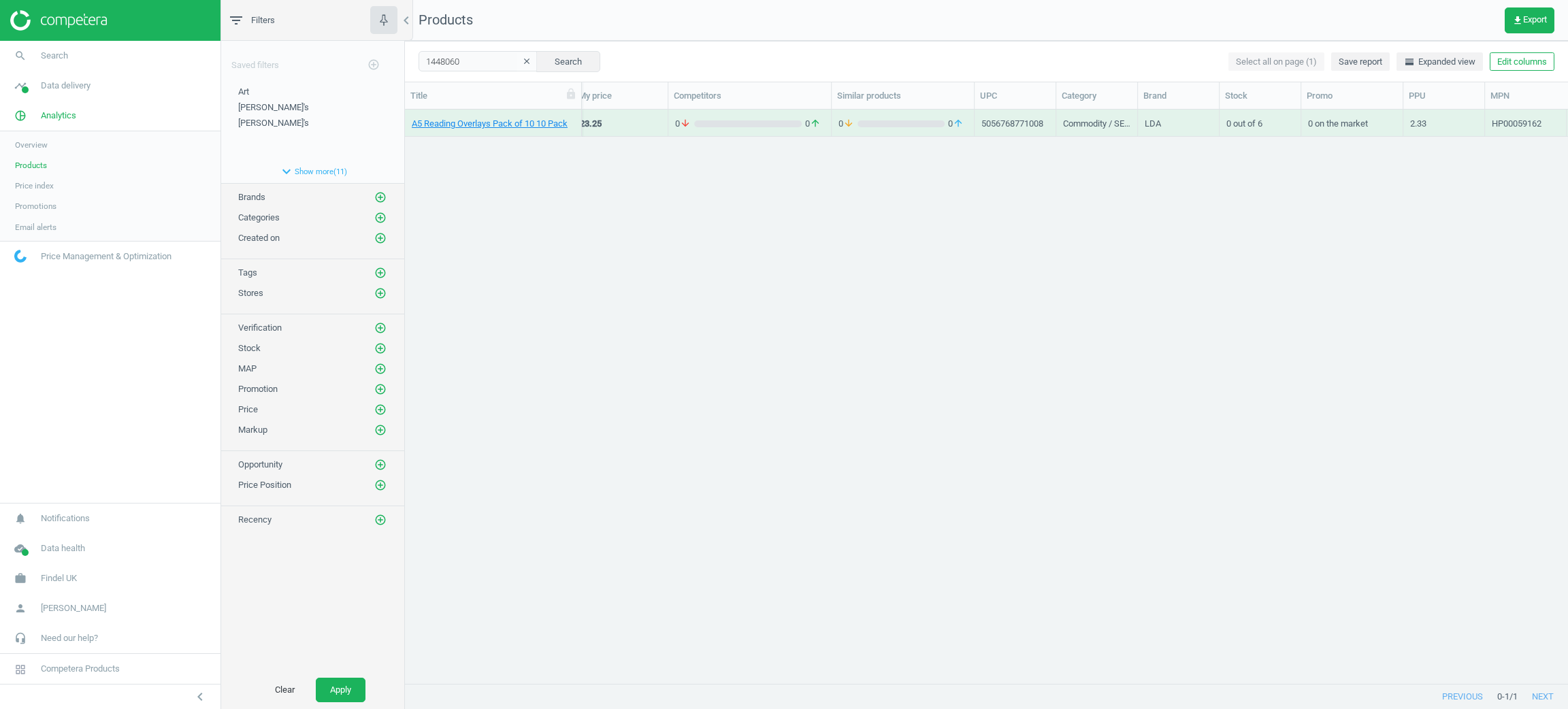
scroll to position [0, 0]
